Goal: Task Accomplishment & Management: Manage account settings

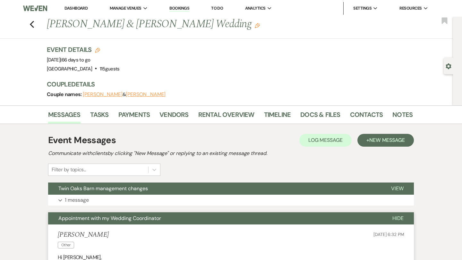
click at [136, 93] on button "[PERSON_NAME]" at bounding box center [146, 94] width 40 height 5
select select "1"
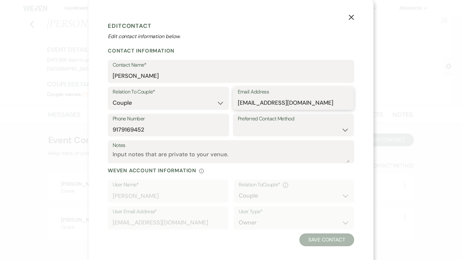
drag, startPoint x: 303, startPoint y: 105, endPoint x: 227, endPoint y: 104, distance: 76.4
click at [227, 104] on div "Relation To Couple* Couple Planner Parent of Couple Family Member Friend Other …" at bounding box center [231, 100] width 246 height 27
click at [350, 18] on icon "X" at bounding box center [351, 17] width 6 height 6
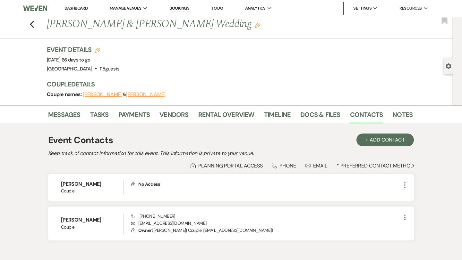
click at [100, 94] on button "[PERSON_NAME]" at bounding box center [103, 94] width 40 height 5
select select "1"
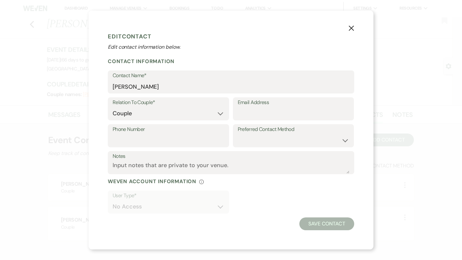
click at [348, 29] on icon "X" at bounding box center [351, 28] width 6 height 6
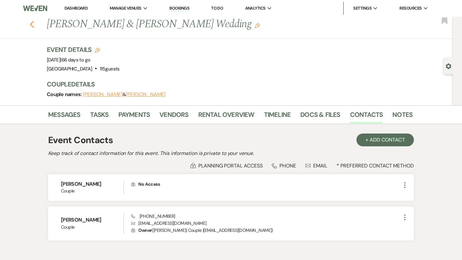
click at [32, 26] on use "button" at bounding box center [32, 24] width 4 height 7
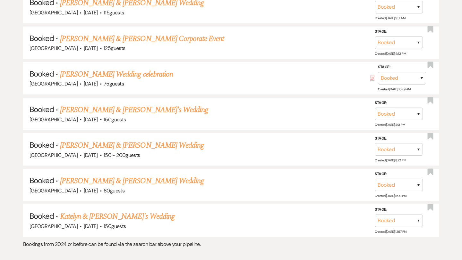
scroll to position [552, 0]
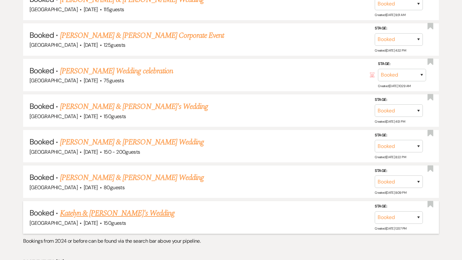
click at [103, 211] on link "Katelyn & [PERSON_NAME]'s Wedding" at bounding box center [117, 214] width 115 height 12
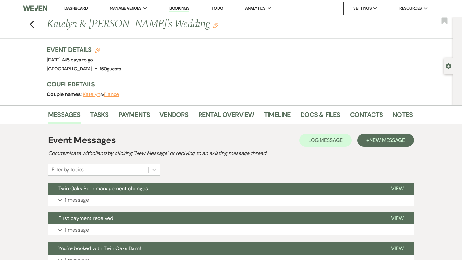
click at [94, 95] on button "Katelyn" at bounding box center [91, 94] width 17 height 5
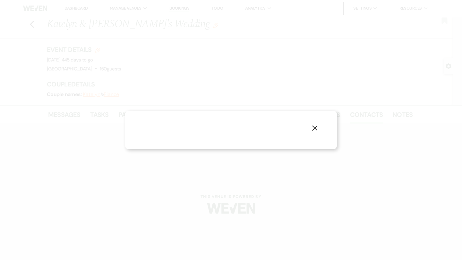
select select "1"
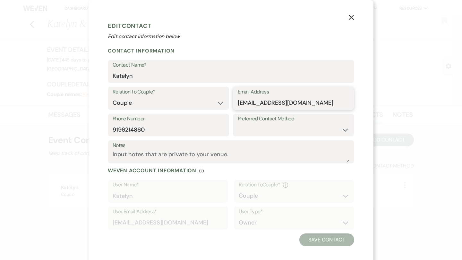
drag, startPoint x: 314, startPoint y: 104, endPoint x: 236, endPoint y: 104, distance: 78.3
click at [236, 104] on div "Email Address [EMAIL_ADDRESS][DOMAIN_NAME]" at bounding box center [293, 98] width 121 height 23
click at [352, 18] on use "button" at bounding box center [351, 17] width 5 height 5
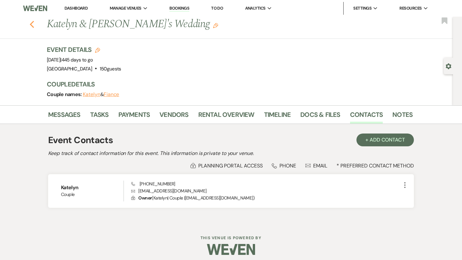
click at [31, 24] on use "button" at bounding box center [32, 24] width 4 height 7
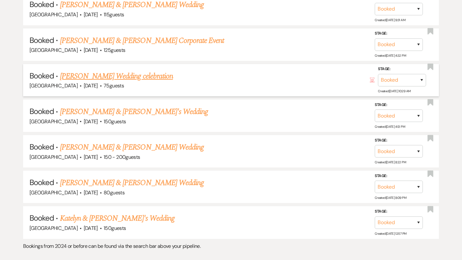
scroll to position [549, 0]
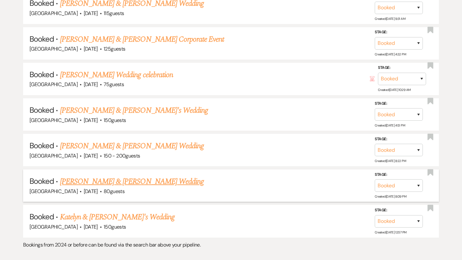
click at [90, 177] on link "[PERSON_NAME] & [PERSON_NAME] Wedding" at bounding box center [132, 182] width 144 height 12
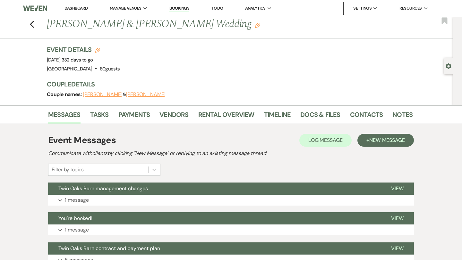
click at [126, 95] on button "[PERSON_NAME]" at bounding box center [146, 94] width 40 height 5
select select "1"
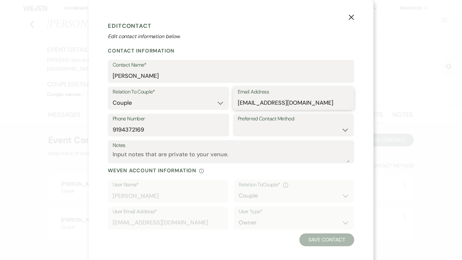
drag, startPoint x: 309, startPoint y: 105, endPoint x: 235, endPoint y: 103, distance: 73.8
click at [235, 103] on div "Email Address [EMAIL_ADDRESS][DOMAIN_NAME]" at bounding box center [293, 98] width 121 height 23
click at [352, 18] on use "button" at bounding box center [351, 17] width 5 height 5
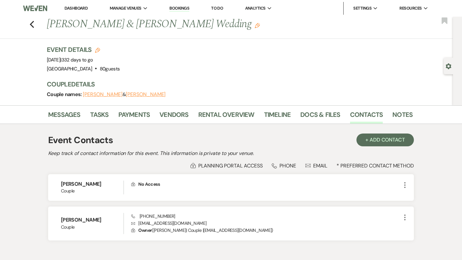
click at [98, 96] on button "[PERSON_NAME]" at bounding box center [103, 94] width 40 height 5
select select "1"
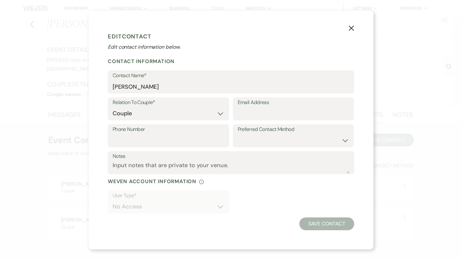
click at [351, 28] on icon "X" at bounding box center [351, 28] width 6 height 6
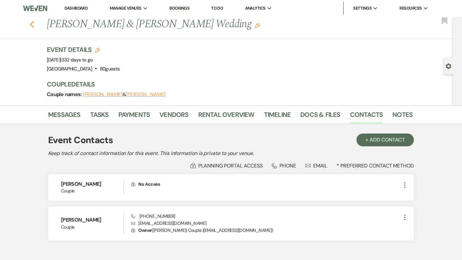
click at [34, 25] on icon "Previous" at bounding box center [32, 25] width 5 height 8
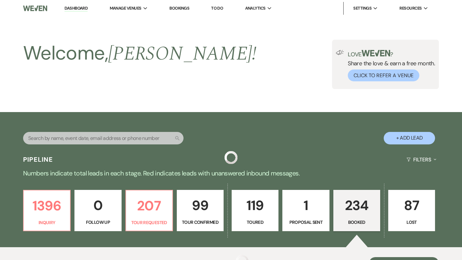
scroll to position [549, 0]
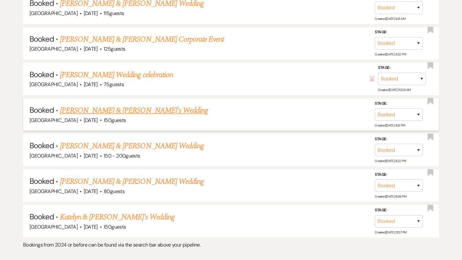
click at [101, 106] on link "[PERSON_NAME] & [PERSON_NAME]'s Wedding" at bounding box center [134, 111] width 148 height 12
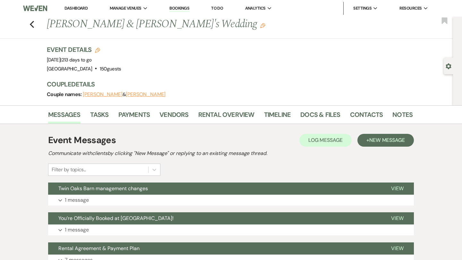
click at [447, 65] on use "button" at bounding box center [448, 67] width 5 height 6
select select "6"
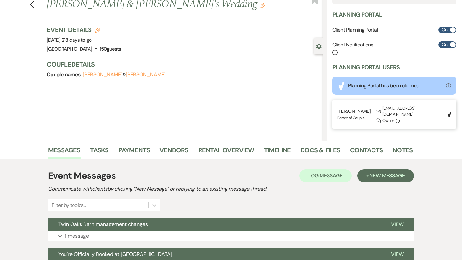
scroll to position [20, 0]
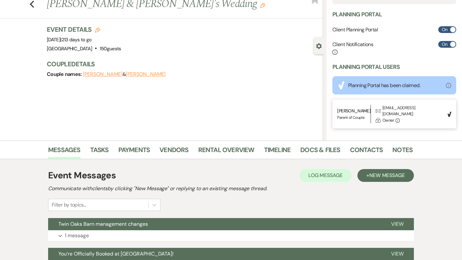
click at [420, 108] on div "[PERSON_NAME] | Parent of Couple Envelope [EMAIL_ADDRESS][DOMAIN_NAME] Lock Own…" at bounding box center [390, 114] width 106 height 19
drag, startPoint x: 420, startPoint y: 108, endPoint x: 383, endPoint y: 107, distance: 37.2
click at [383, 107] on div "[PERSON_NAME] | Parent of Couple Envelope [EMAIL_ADDRESS][DOMAIN_NAME] Lock Own…" at bounding box center [390, 114] width 106 height 19
copy div "[EMAIL_ADDRESS][DOMAIN_NAME]"
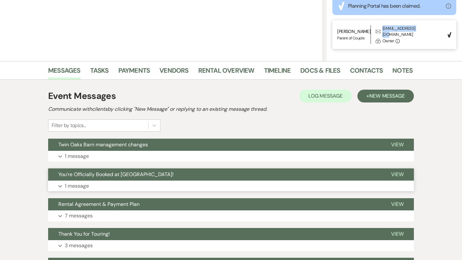
scroll to position [103, 0]
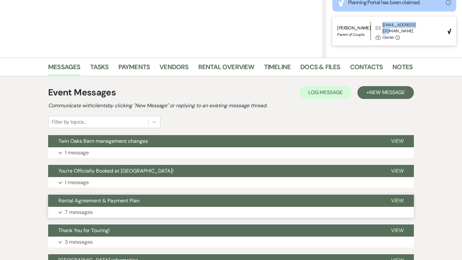
click at [80, 213] on p "7 messages" at bounding box center [79, 213] width 28 height 8
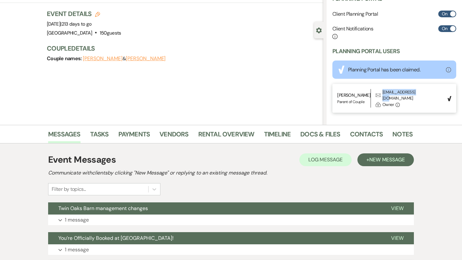
scroll to position [0, 0]
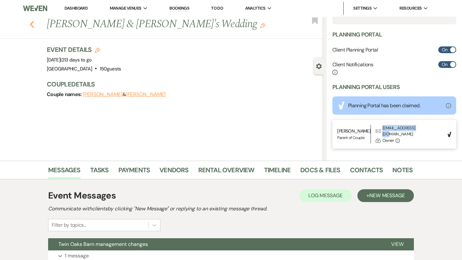
click at [32, 24] on icon "Previous" at bounding box center [32, 25] width 5 height 8
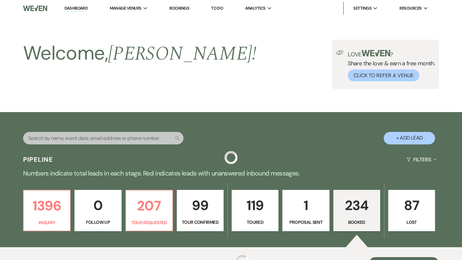
scroll to position [549, 0]
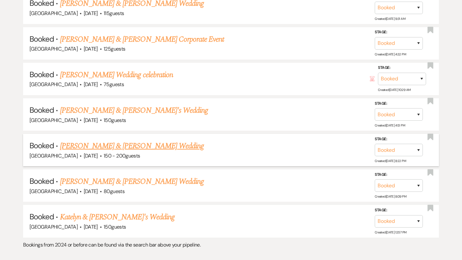
click at [141, 140] on link "[PERSON_NAME] & [PERSON_NAME] Wedding" at bounding box center [132, 146] width 144 height 12
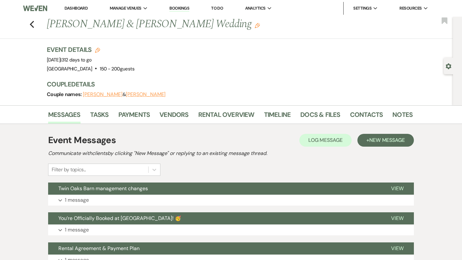
click at [108, 93] on button "[PERSON_NAME]" at bounding box center [103, 94] width 40 height 5
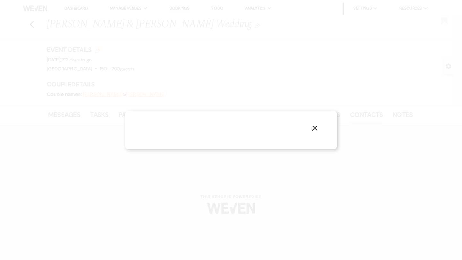
select select "1"
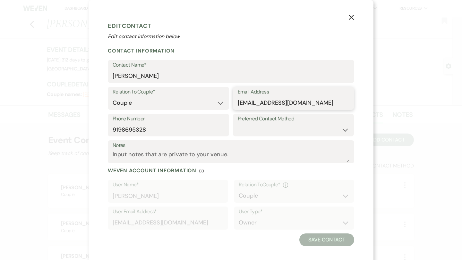
drag, startPoint x: 311, startPoint y: 105, endPoint x: 235, endPoint y: 104, distance: 76.0
click at [235, 104] on div "Email Address [EMAIL_ADDRESS][DOMAIN_NAME]" at bounding box center [293, 98] width 121 height 23
click at [352, 17] on icon "X" at bounding box center [351, 17] width 6 height 6
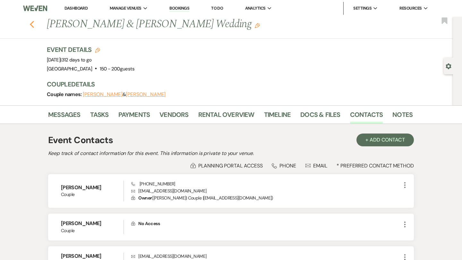
click at [32, 23] on icon "Previous" at bounding box center [32, 25] width 5 height 8
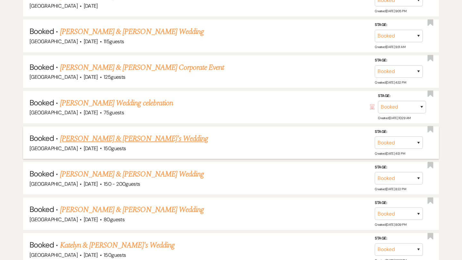
scroll to position [518, 0]
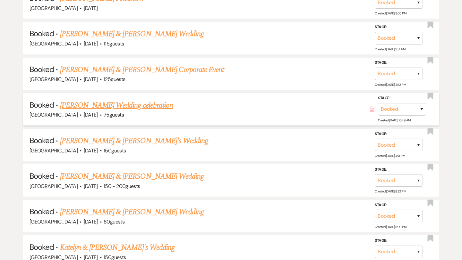
click at [125, 103] on link "[PERSON_NAME] Wedding celebration" at bounding box center [116, 106] width 113 height 12
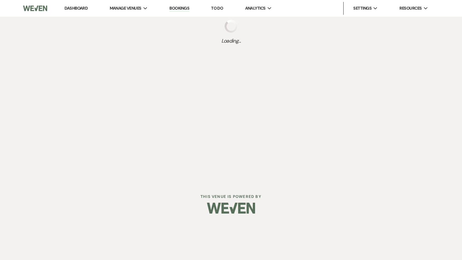
select select "5"
select select "13"
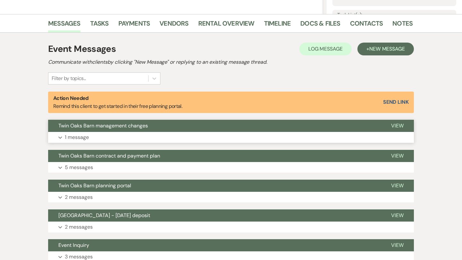
scroll to position [151, 0]
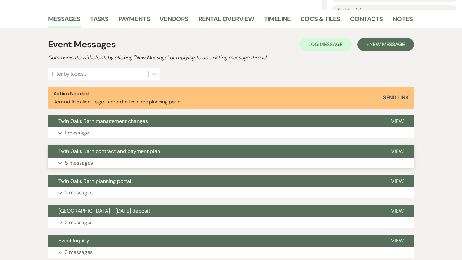
click at [112, 166] on button "Expand 5 messages" at bounding box center [231, 163] width 366 height 11
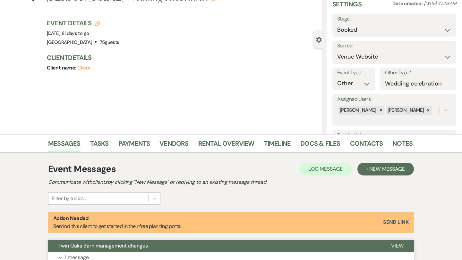
scroll to position [0, 0]
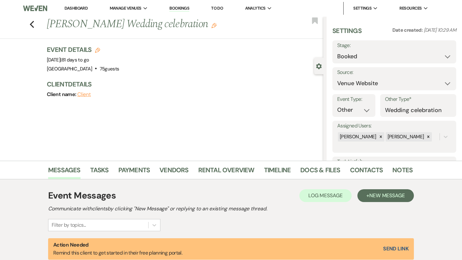
click at [84, 94] on button "Client" at bounding box center [84, 94] width 14 height 5
select select "1"
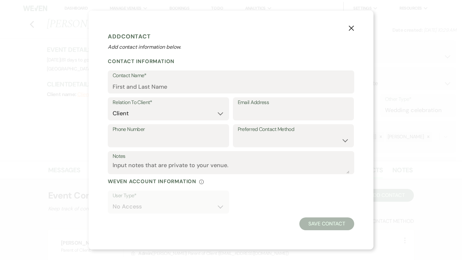
click at [351, 27] on icon "X" at bounding box center [351, 28] width 6 height 6
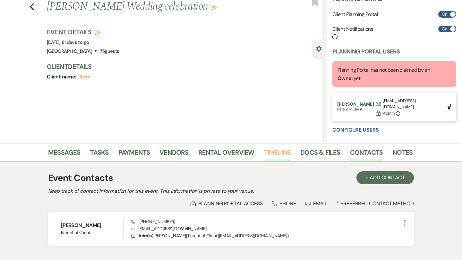
scroll to position [18, 0]
drag, startPoint x: 430, startPoint y: 101, endPoint x: 384, endPoint y: 100, distance: 46.2
click at [384, 100] on div "[PERSON_NAME] | Parent of Client Envelope [EMAIL_ADDRESS][DOMAIN_NAME] Lock Adm…" at bounding box center [390, 107] width 106 height 19
copy div "[EMAIL_ADDRESS][DOMAIN_NAME]"
click at [33, 9] on use "button" at bounding box center [32, 6] width 4 height 7
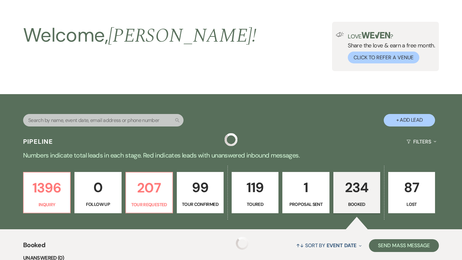
scroll to position [518, 0]
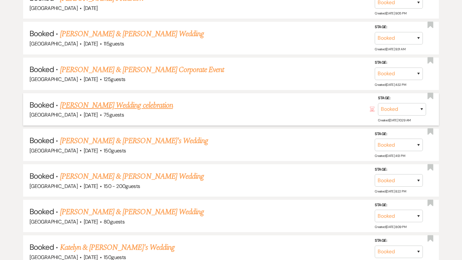
click at [98, 105] on link "[PERSON_NAME] Wedding celebration" at bounding box center [116, 106] width 113 height 12
select select "5"
select select "13"
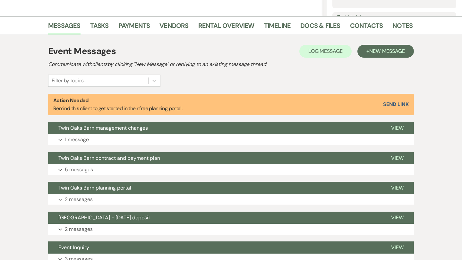
scroll to position [200, 0]
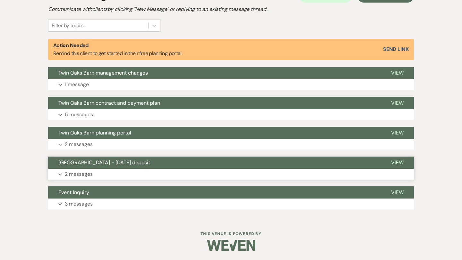
click at [83, 174] on p "2 messages" at bounding box center [79, 174] width 28 height 8
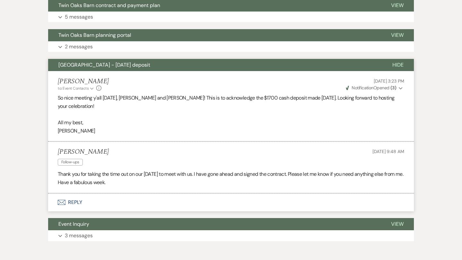
scroll to position [301, 0]
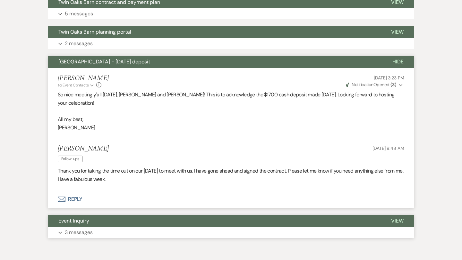
click at [72, 229] on p "3 messages" at bounding box center [79, 233] width 28 height 8
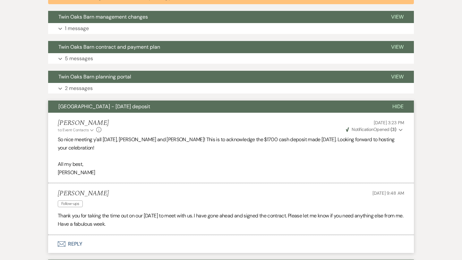
scroll to position [255, 0]
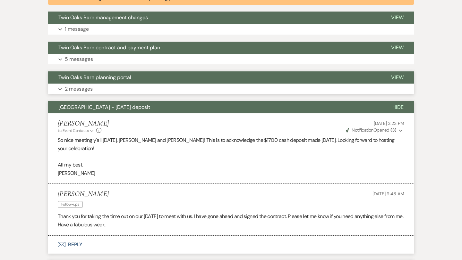
click at [88, 89] on p "2 messages" at bounding box center [79, 89] width 28 height 8
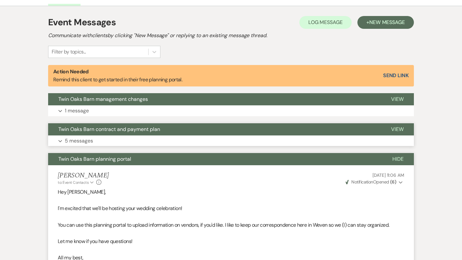
scroll to position [171, 0]
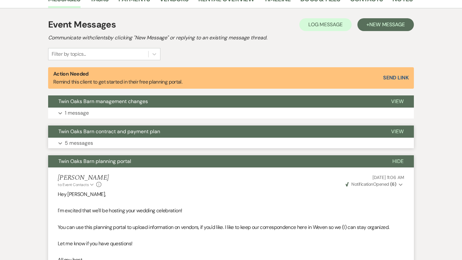
click at [80, 143] on p "5 messages" at bounding box center [79, 143] width 28 height 8
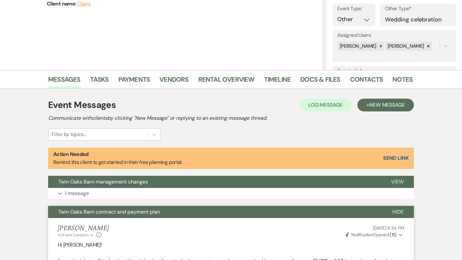
scroll to position [91, 0]
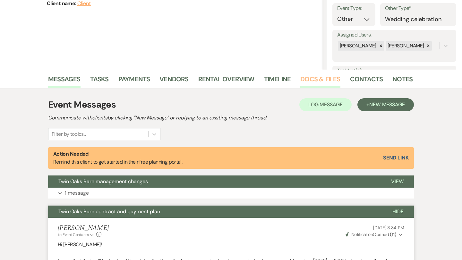
click at [316, 79] on link "Docs & Files" at bounding box center [320, 81] width 40 height 14
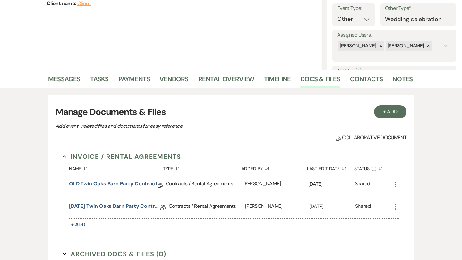
click at [88, 205] on link "[DATE] Twin Oaks Barn Party contract" at bounding box center [114, 208] width 91 height 10
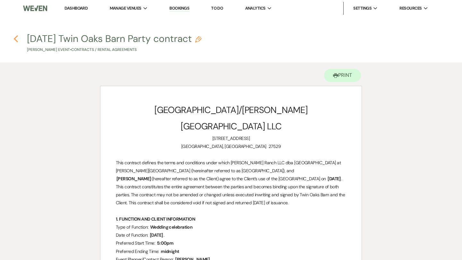
click at [17, 40] on use "button" at bounding box center [16, 38] width 4 height 7
select select "5"
select select "13"
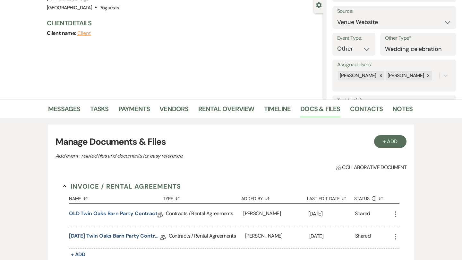
scroll to position [69, 0]
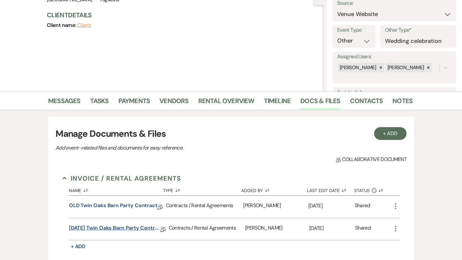
click at [117, 227] on link "[DATE] Twin Oaks Barn Party contract" at bounding box center [114, 230] width 91 height 10
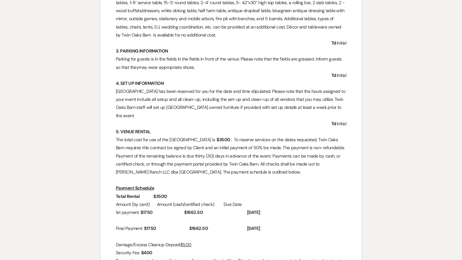
scroll to position [223, 0]
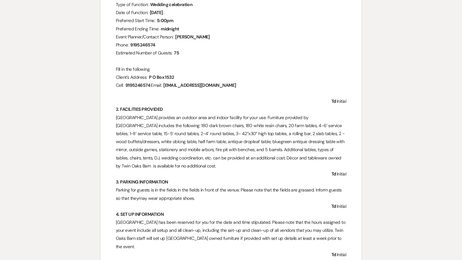
scroll to position [69, 0]
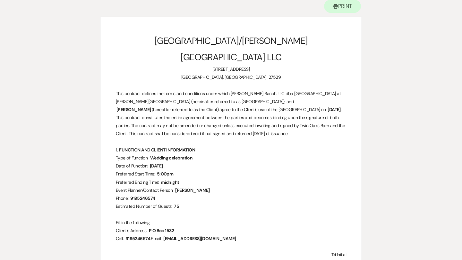
select select "5"
select select "13"
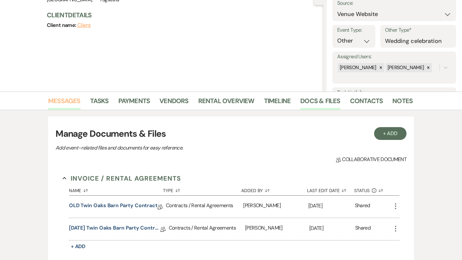
click at [73, 103] on link "Messages" at bounding box center [64, 103] width 32 height 14
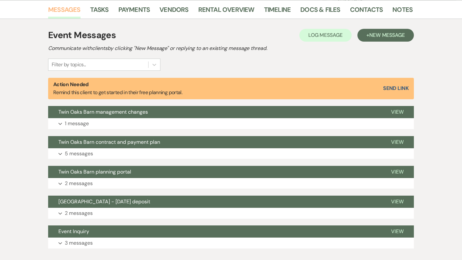
scroll to position [166, 0]
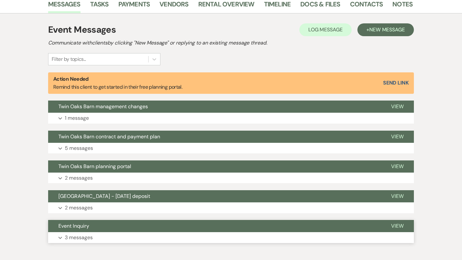
click at [72, 235] on p "3 messages" at bounding box center [79, 238] width 28 height 8
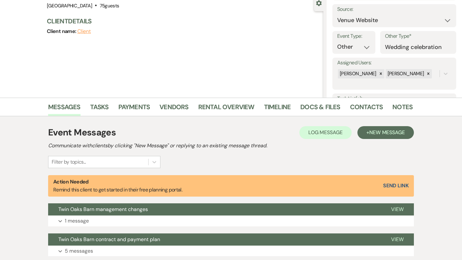
scroll to position [0, 0]
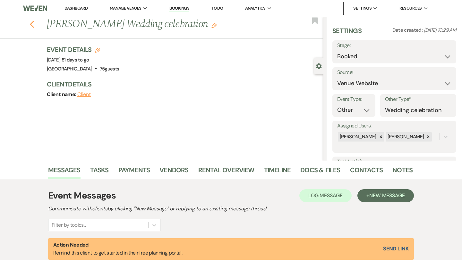
click at [30, 25] on use "button" at bounding box center [32, 24] width 4 height 7
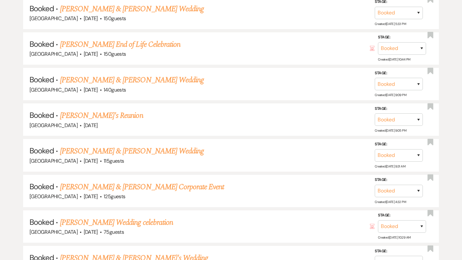
scroll to position [402, 0]
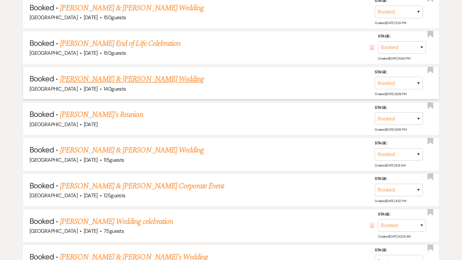
click at [99, 79] on link "[PERSON_NAME] & [PERSON_NAME] Wedding" at bounding box center [132, 79] width 144 height 12
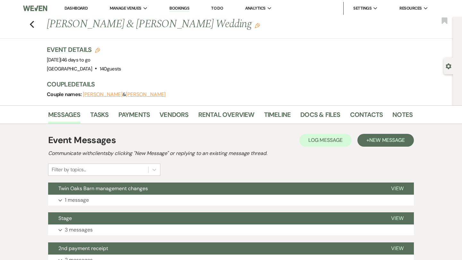
click at [448, 69] on use "button" at bounding box center [448, 67] width 5 height 6
select select "5"
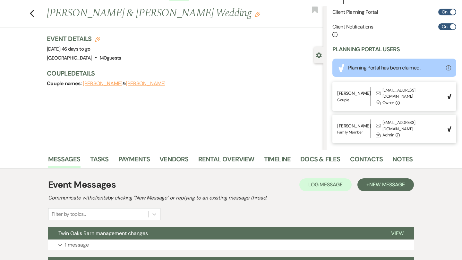
scroll to position [13, 0]
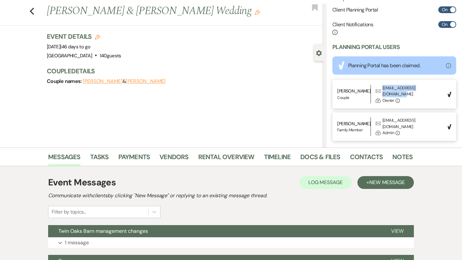
drag, startPoint x: 432, startPoint y: 89, endPoint x: 383, endPoint y: 88, distance: 49.1
click at [383, 88] on div "[PERSON_NAME] | Couple Envelope [EMAIL_ADDRESS][DOMAIN_NAME] Lock Owner Info" at bounding box center [390, 94] width 106 height 19
copy div "[EMAIL_ADDRESS][DOMAIN_NAME]"
drag, startPoint x: 425, startPoint y: 115, endPoint x: 384, endPoint y: 115, distance: 41.7
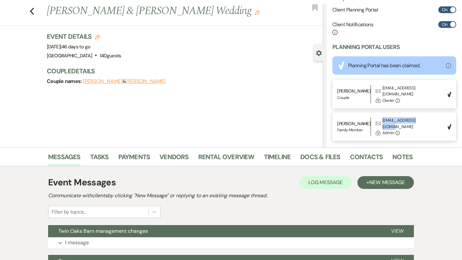
click at [384, 117] on div "[PERSON_NAME] | Family Member Envelope [EMAIL_ADDRESS][DOMAIN_NAME] Lock Admin …" at bounding box center [390, 126] width 106 height 19
copy div "[EMAIL_ADDRESS][DOMAIN_NAME]"
click at [185, 106] on div "Previous [PERSON_NAME] & [PERSON_NAME] Wedding Edit Bookmark Gear Settings Sett…" at bounding box center [161, 76] width 323 height 144
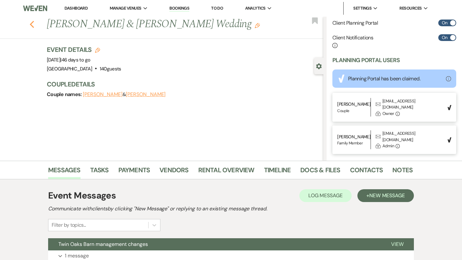
click at [31, 22] on icon "Previous" at bounding box center [32, 25] width 5 height 8
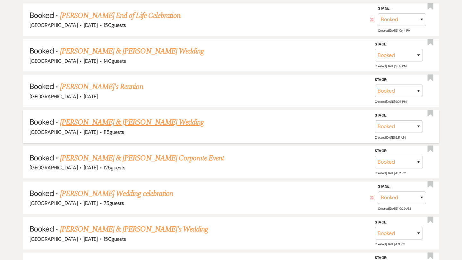
scroll to position [439, 0]
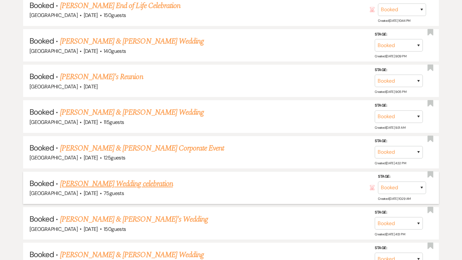
click at [120, 180] on link "[PERSON_NAME] Wedding celebration" at bounding box center [116, 184] width 113 height 12
select select "5"
select select "13"
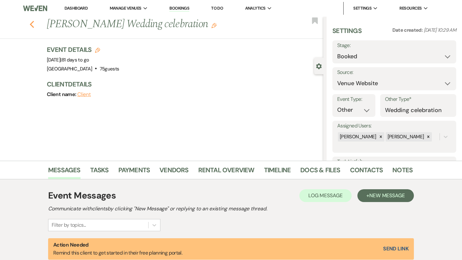
click at [33, 25] on icon "Previous" at bounding box center [32, 25] width 5 height 8
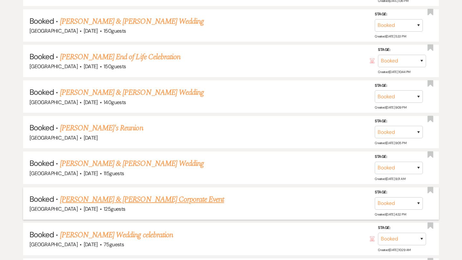
scroll to position [388, 0]
click at [93, 125] on link "[PERSON_NAME]'s Reunion" at bounding box center [101, 129] width 83 height 12
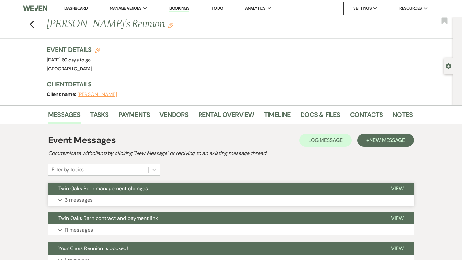
click at [86, 200] on p "3 messages" at bounding box center [79, 200] width 28 height 8
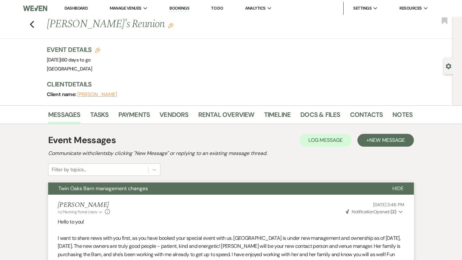
click at [447, 65] on icon "Gear" at bounding box center [449, 67] width 6 height 6
select select "6"
select select "13"
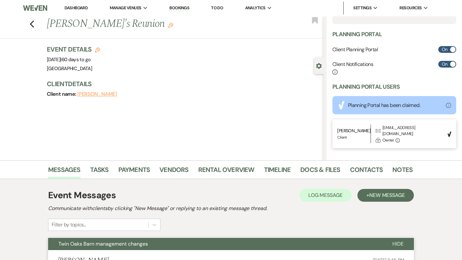
scroll to position [6, 0]
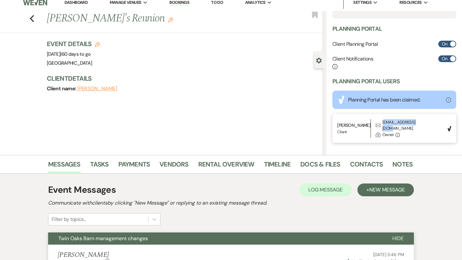
drag, startPoint x: 426, startPoint y: 122, endPoint x: 384, endPoint y: 122, distance: 42.7
click at [384, 122] on div "[PERSON_NAME] | Client Envelope [EMAIL_ADDRESS][DOMAIN_NAME] Lock Owner Info" at bounding box center [390, 128] width 106 height 19
click at [383, 123] on div "[EMAIL_ADDRESS][DOMAIN_NAME]" at bounding box center [412, 125] width 61 height 13
drag, startPoint x: 383, startPoint y: 123, endPoint x: 427, endPoint y: 123, distance: 43.9
click at [427, 123] on div "[PERSON_NAME] | Client Envelope [EMAIL_ADDRESS][DOMAIN_NAME] Lock Owner Info" at bounding box center [390, 128] width 106 height 19
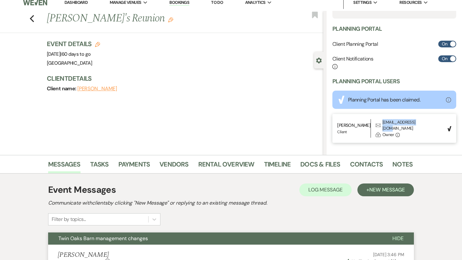
copy div "[EMAIL_ADDRESS][DOMAIN_NAME]"
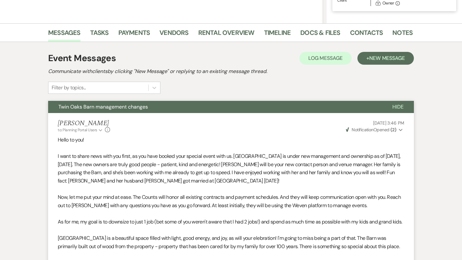
scroll to position [0, 0]
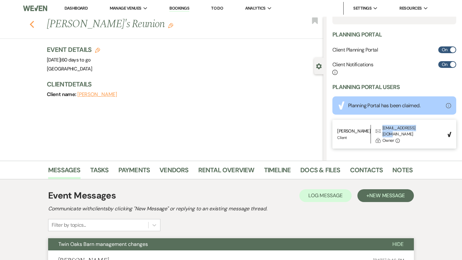
click at [30, 25] on icon "Previous" at bounding box center [32, 25] width 5 height 8
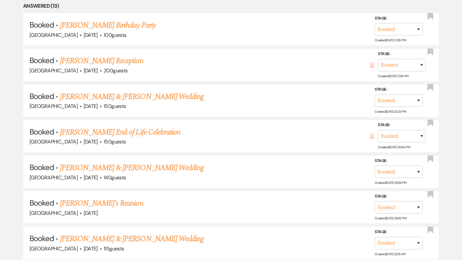
scroll to position [313, 0]
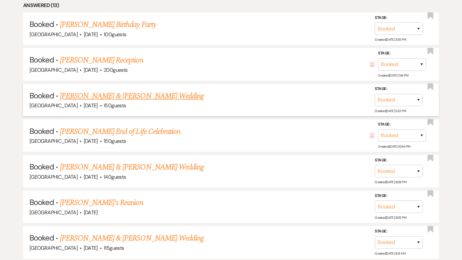
click at [134, 95] on link "[PERSON_NAME] & [PERSON_NAME] Wedding" at bounding box center [132, 96] width 144 height 12
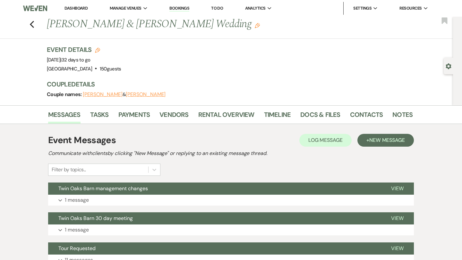
click at [448, 68] on use "button" at bounding box center [448, 67] width 5 height 6
select select "5"
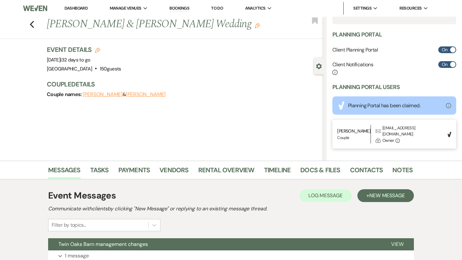
scroll to position [27, 0]
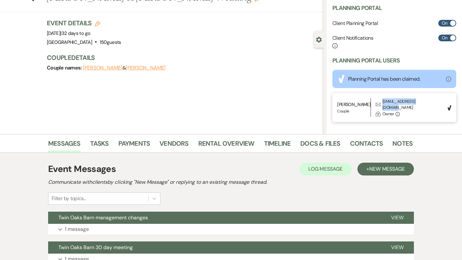
drag, startPoint x: 428, startPoint y: 101, endPoint x: 382, endPoint y: 102, distance: 45.9
click at [382, 102] on div "[PERSON_NAME] | Couple Envelope [EMAIL_ADDRESS][DOMAIN_NAME] Lock Owner Info" at bounding box center [390, 107] width 106 height 19
copy div "[EMAIL_ADDRESS][DOMAIN_NAME]"
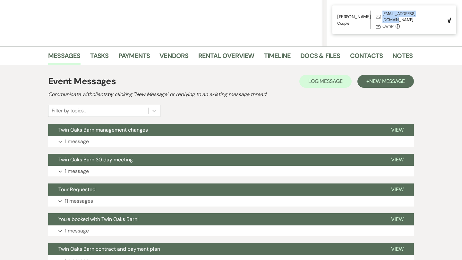
scroll to position [115, 0]
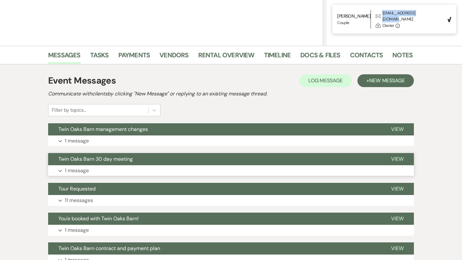
click at [81, 169] on p "1 message" at bounding box center [77, 171] width 24 height 8
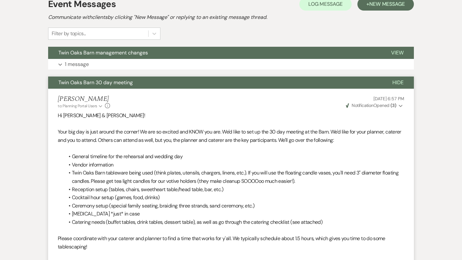
scroll to position [192, 0]
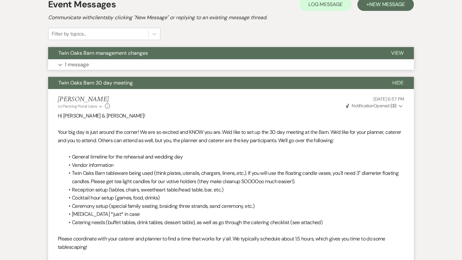
click at [77, 61] on p "1 message" at bounding box center [77, 65] width 24 height 8
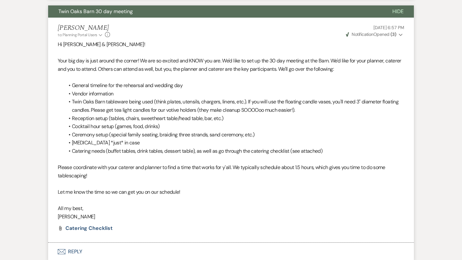
scroll to position [460, 0]
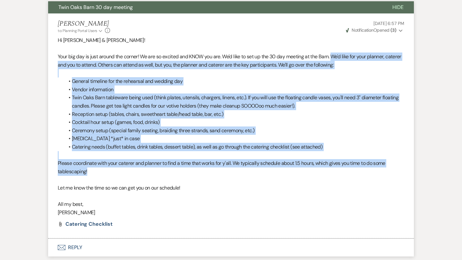
drag, startPoint x: 92, startPoint y: 179, endPoint x: 336, endPoint y: 64, distance: 269.6
click at [336, 64] on div "Hi [PERSON_NAME] & [PERSON_NAME]! Your big day is just around the corner! We ar…" at bounding box center [231, 126] width 346 height 181
copy div "We'd like for your planner, caterer and you to attend. Others can attend as wel…"
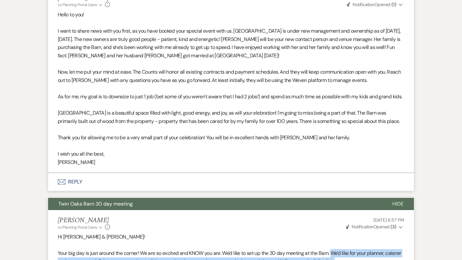
scroll to position [0, 0]
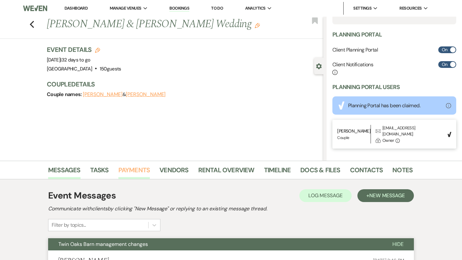
click at [145, 169] on link "Payments" at bounding box center [134, 172] width 32 height 14
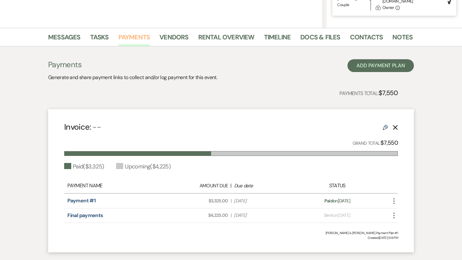
scroll to position [141, 0]
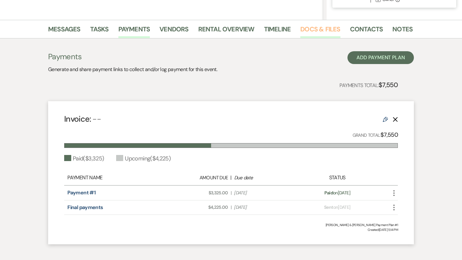
click at [316, 28] on link "Docs & Files" at bounding box center [320, 31] width 40 height 14
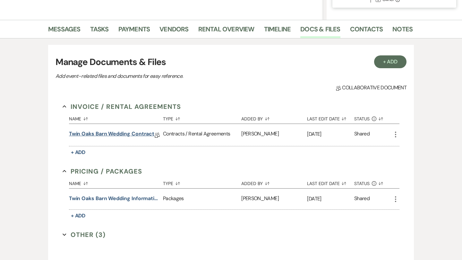
click at [99, 132] on link "Twin Oaks Barn wedding contract" at bounding box center [112, 135] width 86 height 10
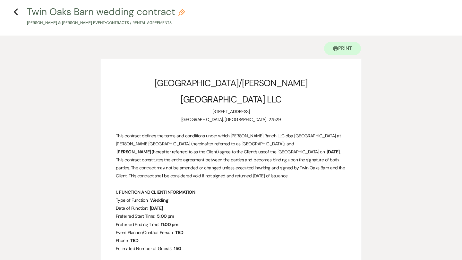
scroll to position [27, 0]
click at [18, 10] on icon "Previous" at bounding box center [15, 12] width 5 height 8
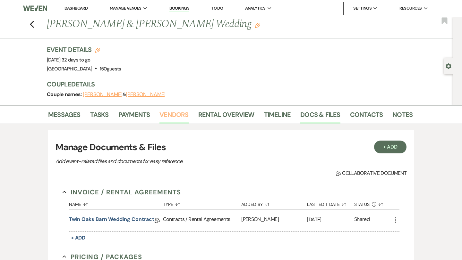
click at [176, 113] on link "Vendors" at bounding box center [173, 117] width 29 height 14
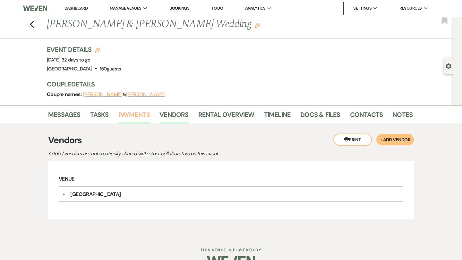
click at [134, 116] on link "Payments" at bounding box center [134, 117] width 32 height 14
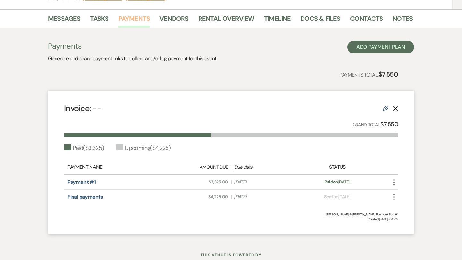
scroll to position [109, 0]
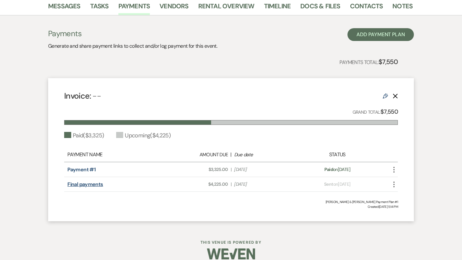
click at [81, 186] on link "Final payments" at bounding box center [85, 184] width 36 height 7
click at [74, 4] on link "Messages" at bounding box center [64, 8] width 32 height 14
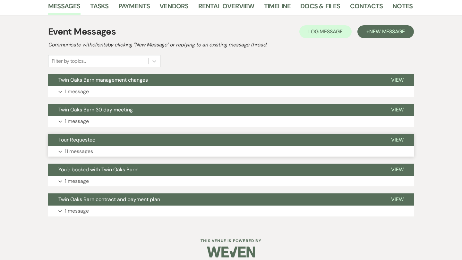
click at [84, 150] on p "11 messages" at bounding box center [79, 152] width 28 height 8
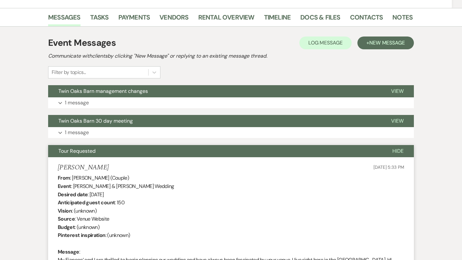
scroll to position [101, 0]
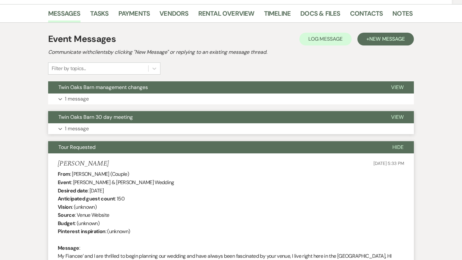
click at [81, 130] on p "1 message" at bounding box center [77, 129] width 24 height 8
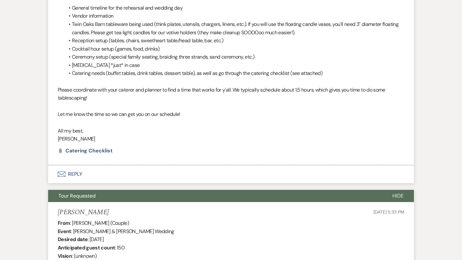
scroll to position [283, 0]
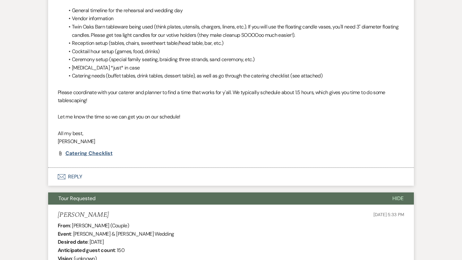
click at [98, 153] on span "Catering checklist" at bounding box center [88, 153] width 47 height 7
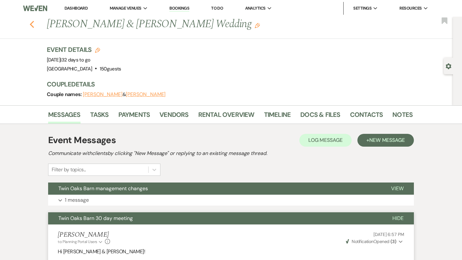
click at [33, 27] on use "button" at bounding box center [32, 24] width 4 height 7
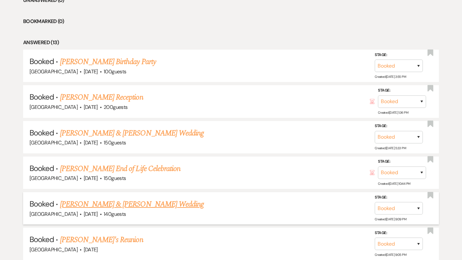
scroll to position [271, 0]
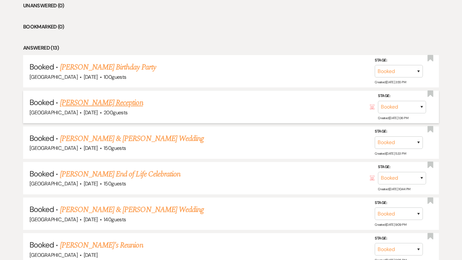
click at [116, 106] on link "[PERSON_NAME] Reception" at bounding box center [101, 103] width 83 height 12
select select "20"
select select "13"
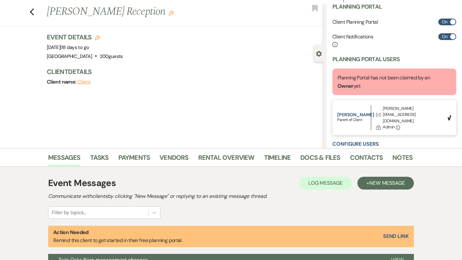
scroll to position [14, 0]
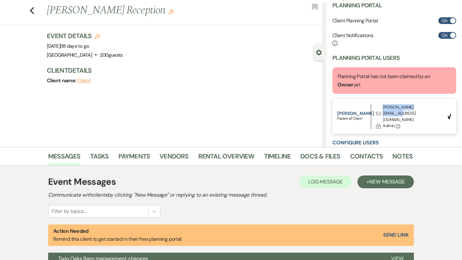
drag, startPoint x: 383, startPoint y: 107, endPoint x: 434, endPoint y: 106, distance: 51.3
click at [434, 106] on div "[PERSON_NAME] | Parent of Client Envelope [PERSON_NAME][EMAIL_ADDRESS][DOMAIN_N…" at bounding box center [390, 116] width 106 height 25
copy div "[PERSON_NAME][EMAIL_ADDRESS][DOMAIN_NAME]"
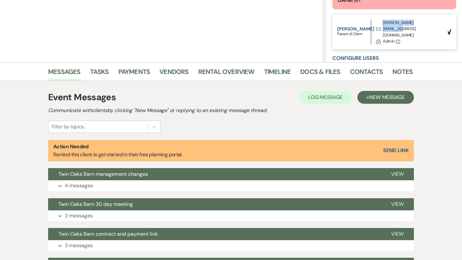
scroll to position [170, 0]
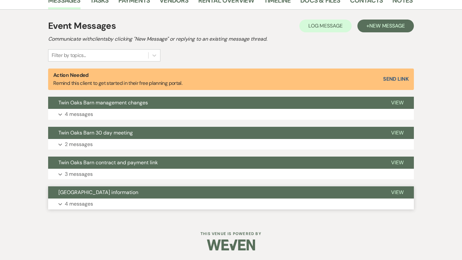
click at [72, 205] on p "4 messages" at bounding box center [79, 204] width 28 height 8
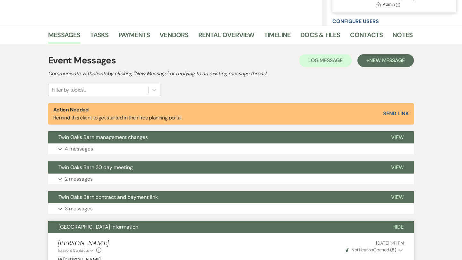
scroll to position [135, 0]
click at [90, 148] on p "4 messages" at bounding box center [79, 149] width 28 height 8
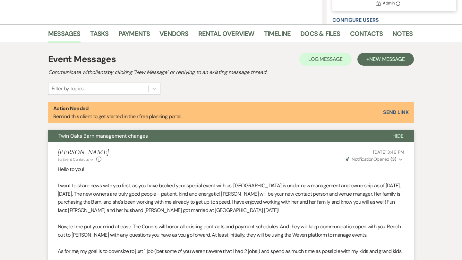
scroll to position [0, 0]
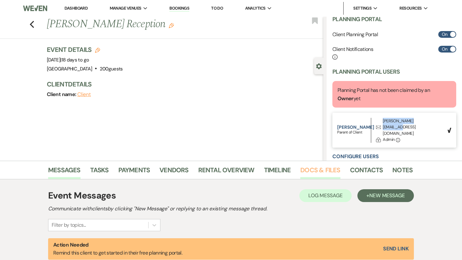
click at [308, 170] on link "Docs & Files" at bounding box center [320, 172] width 40 height 14
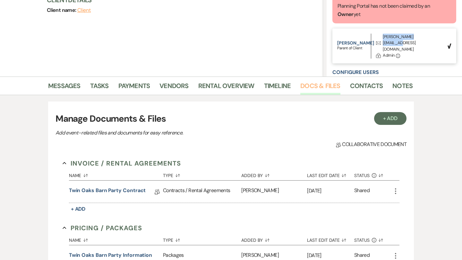
scroll to position [94, 0]
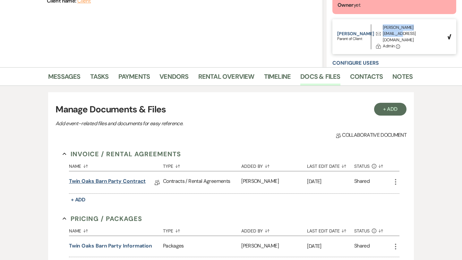
click at [116, 183] on link "Twin Oaks Barn Party contract" at bounding box center [107, 183] width 77 height 10
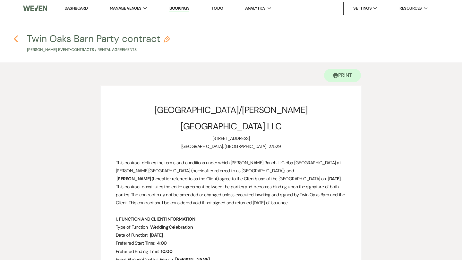
click at [17, 39] on icon "Previous" at bounding box center [15, 39] width 5 height 8
select select "20"
select select "13"
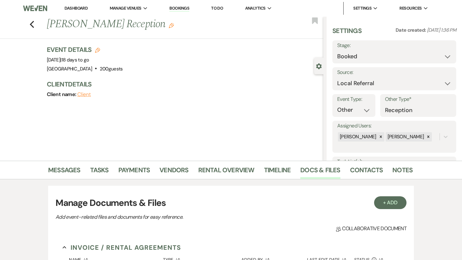
scroll to position [94, 0]
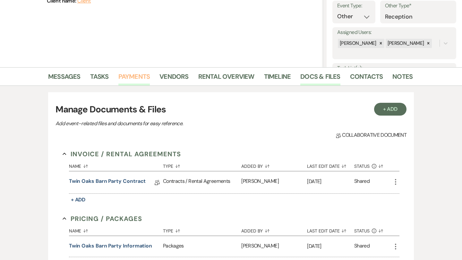
click at [146, 76] on link "Payments" at bounding box center [134, 79] width 32 height 14
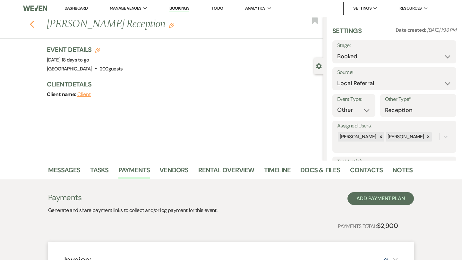
click at [30, 24] on use "button" at bounding box center [32, 24] width 4 height 7
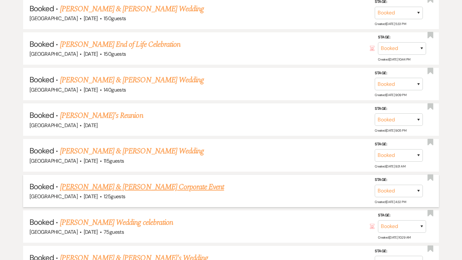
scroll to position [420, 0]
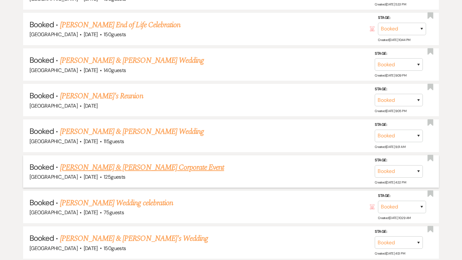
click at [126, 166] on link "[PERSON_NAME] & [PERSON_NAME] Corporate Event" at bounding box center [142, 168] width 164 height 12
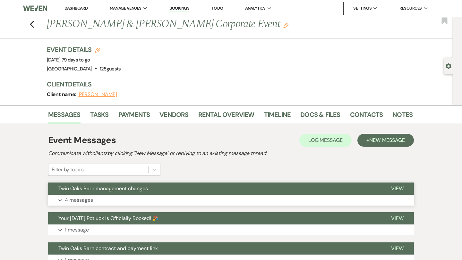
click at [88, 198] on p "4 messages" at bounding box center [79, 200] width 28 height 8
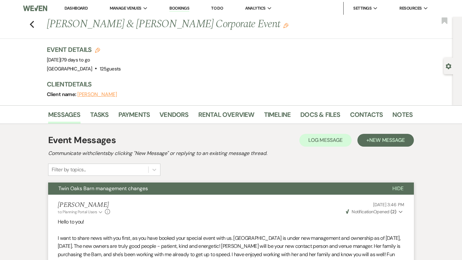
click at [448, 66] on icon "Gear" at bounding box center [449, 67] width 6 height 6
select select "5"
select select "9"
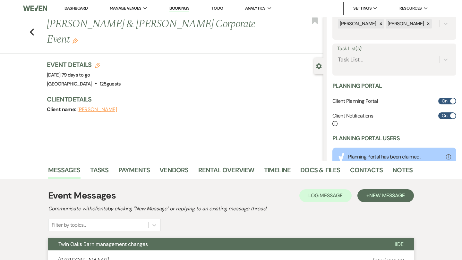
scroll to position [165, 0]
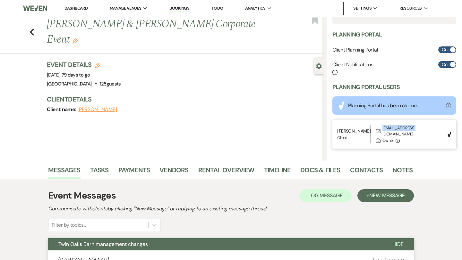
drag, startPoint x: 415, startPoint y: 129, endPoint x: 383, endPoint y: 128, distance: 32.7
click at [383, 128] on div "[PERSON_NAME] | Client Envelope [EMAIL_ADDRESS][DOMAIN_NAME] Lock Owner Info" at bounding box center [390, 134] width 106 height 19
copy div "[EMAIL_ADDRESS][DOMAIN_NAME]"
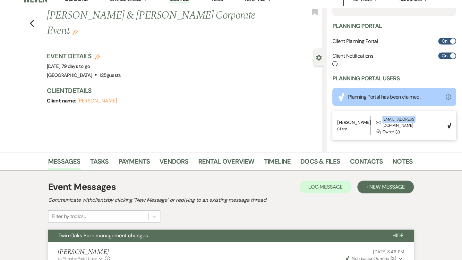
scroll to position [1, 0]
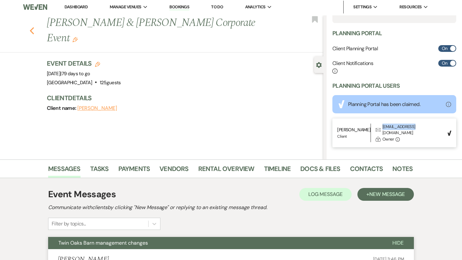
click at [30, 27] on icon "Previous" at bounding box center [32, 31] width 5 height 8
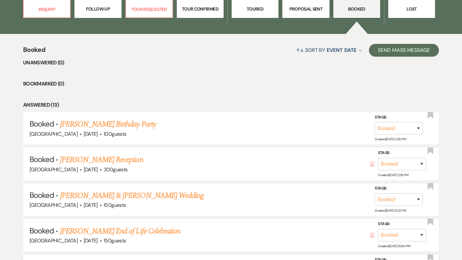
scroll to position [209, 0]
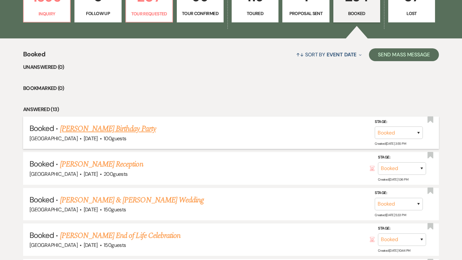
click at [111, 126] on link "[PERSON_NAME] Birthday Party" at bounding box center [108, 129] width 96 height 12
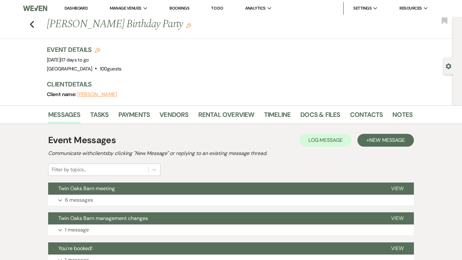
click at [448, 65] on use "button" at bounding box center [448, 67] width 5 height 6
select select "5"
select select "4"
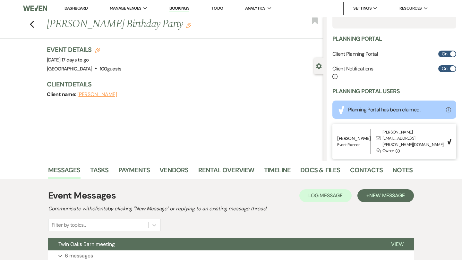
scroll to position [165, 0]
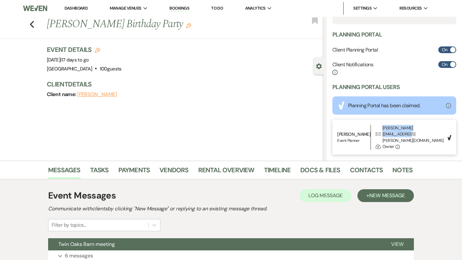
drag, startPoint x: 435, startPoint y: 128, endPoint x: 383, endPoint y: 128, distance: 51.6
click at [383, 128] on div "[PERSON_NAME][EMAIL_ADDRESS][PERSON_NAME][DOMAIN_NAME]" at bounding box center [412, 134] width 61 height 19
click at [30, 23] on icon "Previous" at bounding box center [32, 25] width 5 height 8
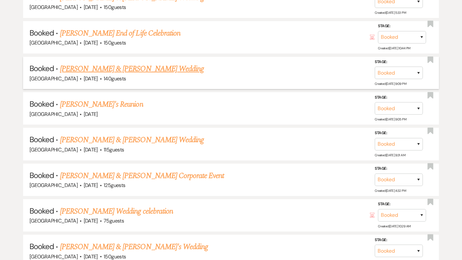
scroll to position [413, 0]
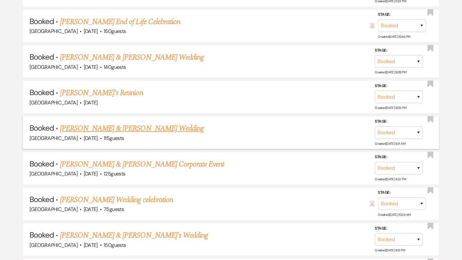
click at [115, 128] on link "[PERSON_NAME] & [PERSON_NAME] Wedding" at bounding box center [132, 129] width 144 height 12
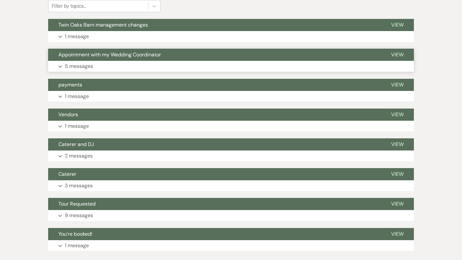
scroll to position [163, 0]
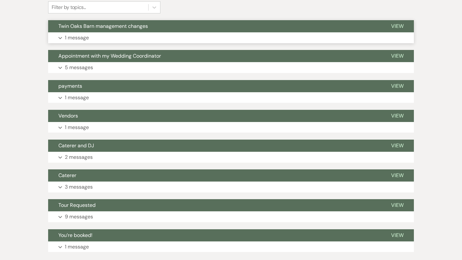
click at [81, 38] on p "1 message" at bounding box center [77, 38] width 24 height 8
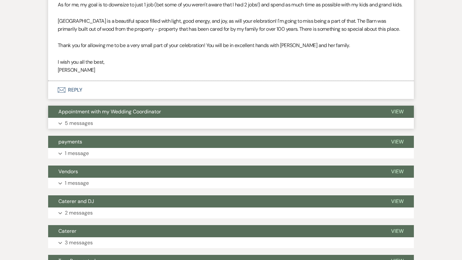
scroll to position [300, 0]
click at [81, 128] on p "5 messages" at bounding box center [79, 123] width 28 height 8
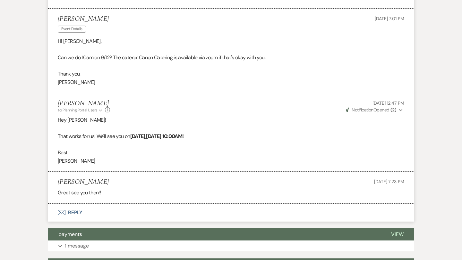
scroll to position [736, 0]
